Goal: Task Accomplishment & Management: Use online tool/utility

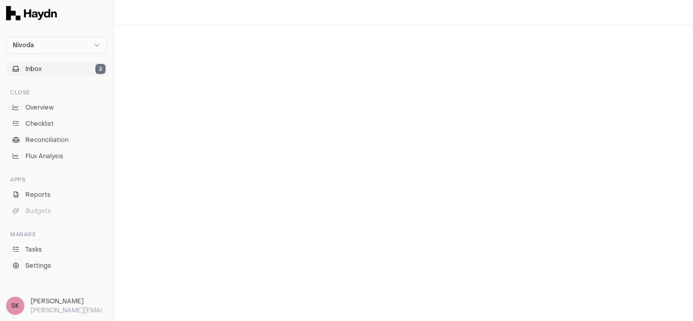
click at [41, 67] on span "Inbox" at bounding box center [33, 68] width 16 height 9
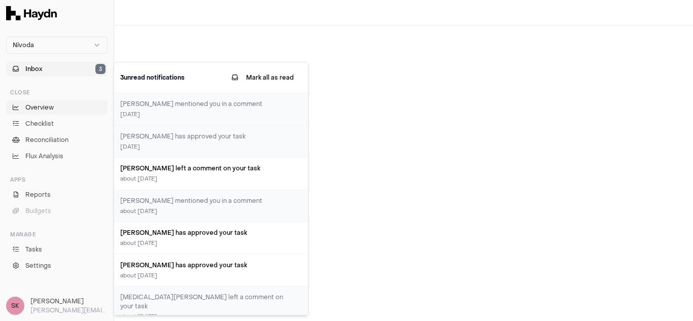
click at [50, 110] on span "Overview" at bounding box center [39, 107] width 28 height 9
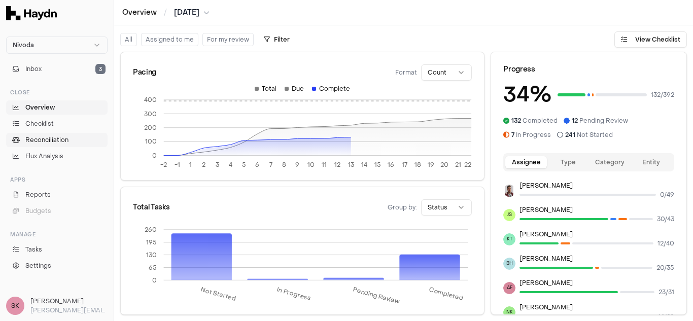
click at [43, 136] on span "Reconciliation" at bounding box center [46, 139] width 43 height 9
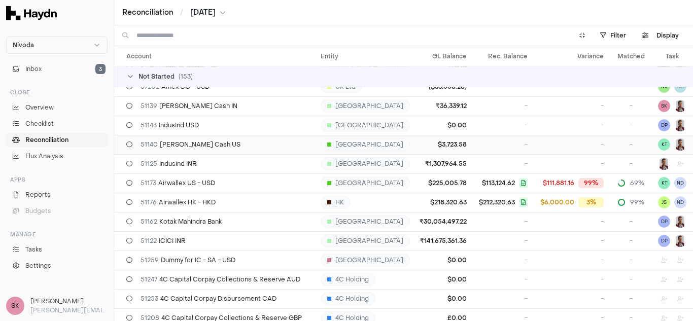
scroll to position [746, 0]
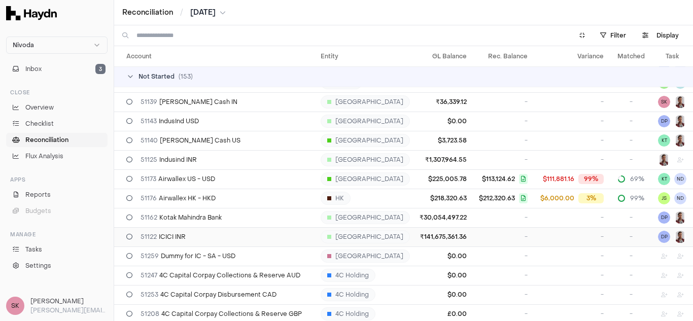
click at [168, 235] on span "51122 ICICI INR" at bounding box center [163, 237] width 45 height 8
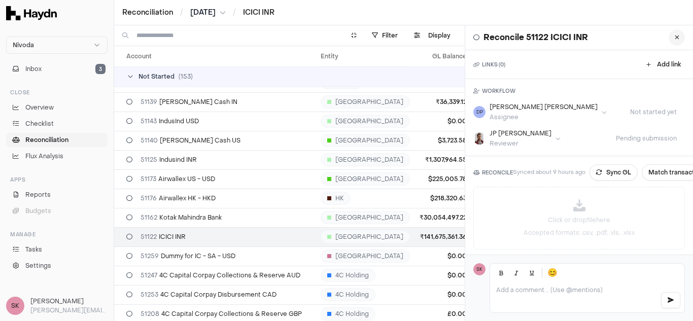
click at [672, 38] on button at bounding box center [677, 37] width 16 height 16
